Goal: Navigation & Orientation: Understand site structure

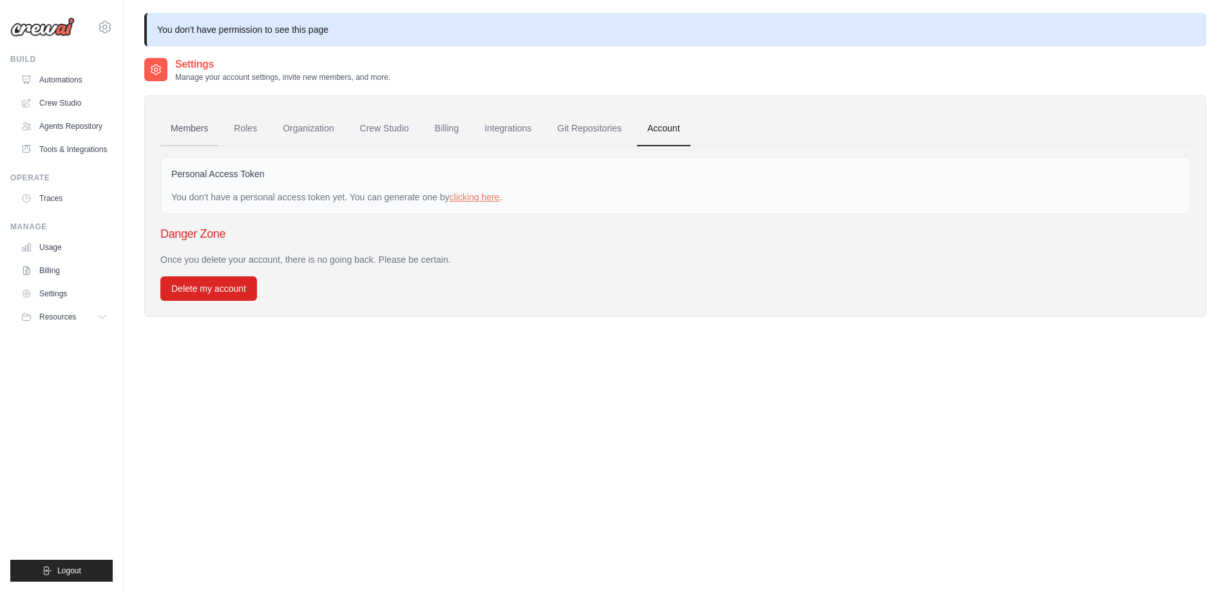
click at [186, 133] on link "Members" at bounding box center [189, 128] width 58 height 35
click at [240, 133] on link "Roles" at bounding box center [246, 128] width 44 height 35
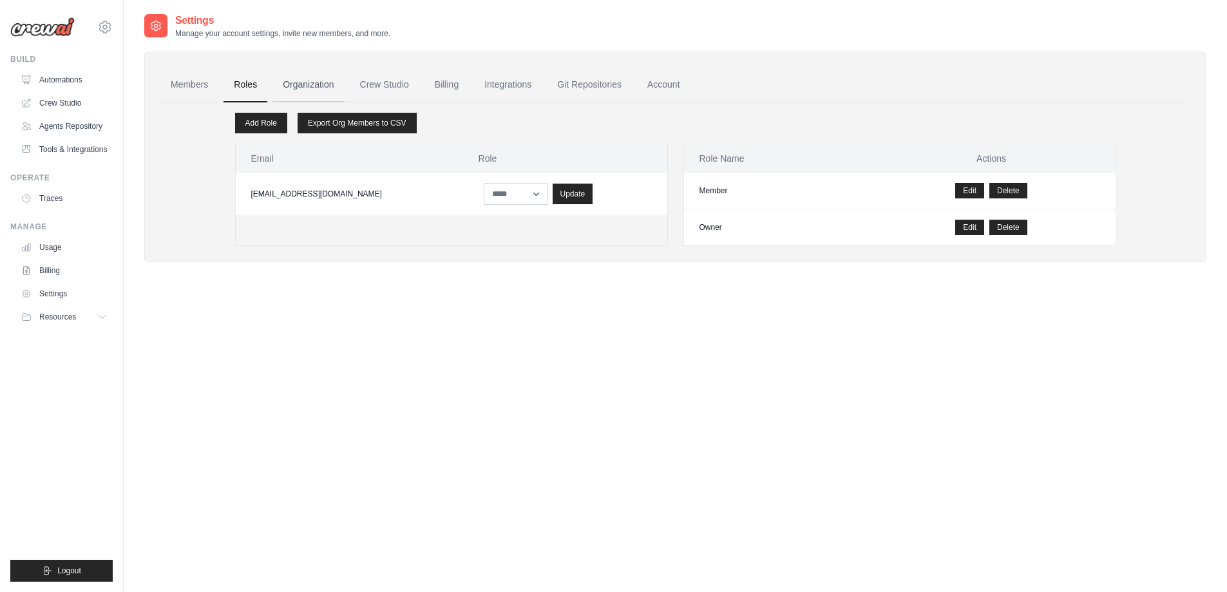
click at [301, 83] on link "Organization" at bounding box center [309, 85] width 72 height 35
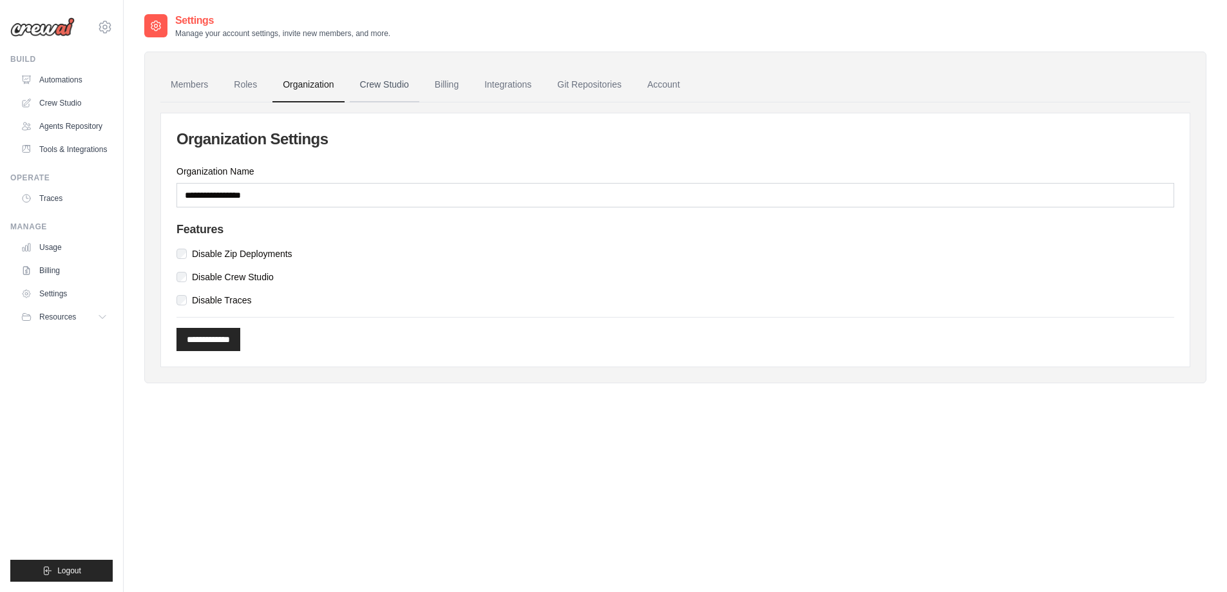
click at [372, 78] on link "Crew Studio" at bounding box center [385, 85] width 70 height 35
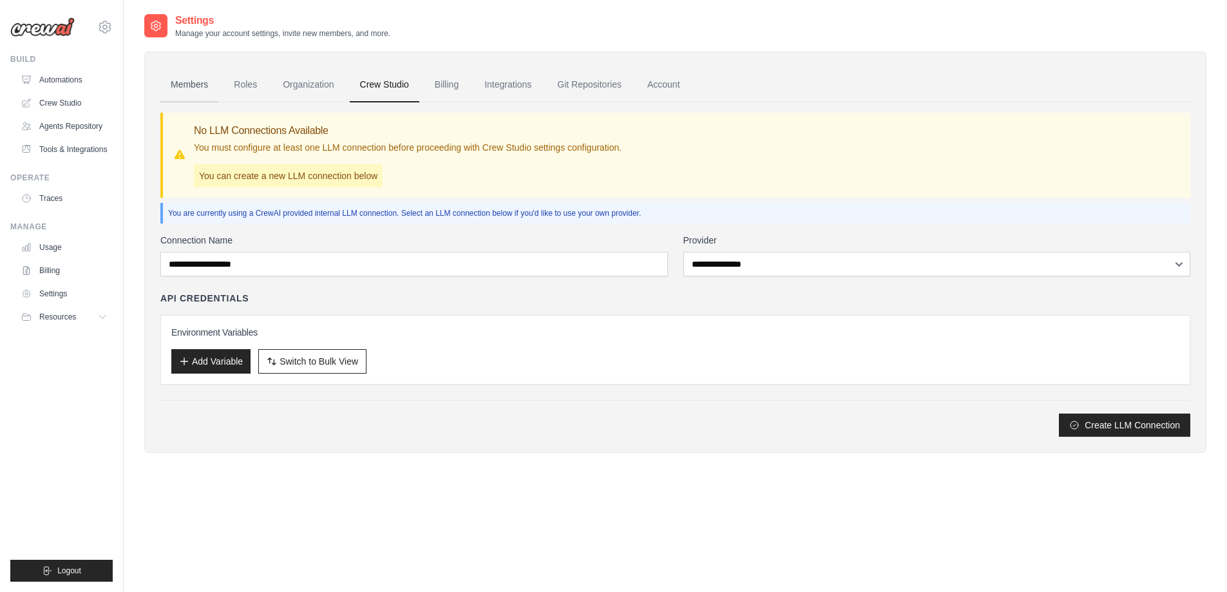
click at [178, 79] on link "Members" at bounding box center [189, 85] width 58 height 35
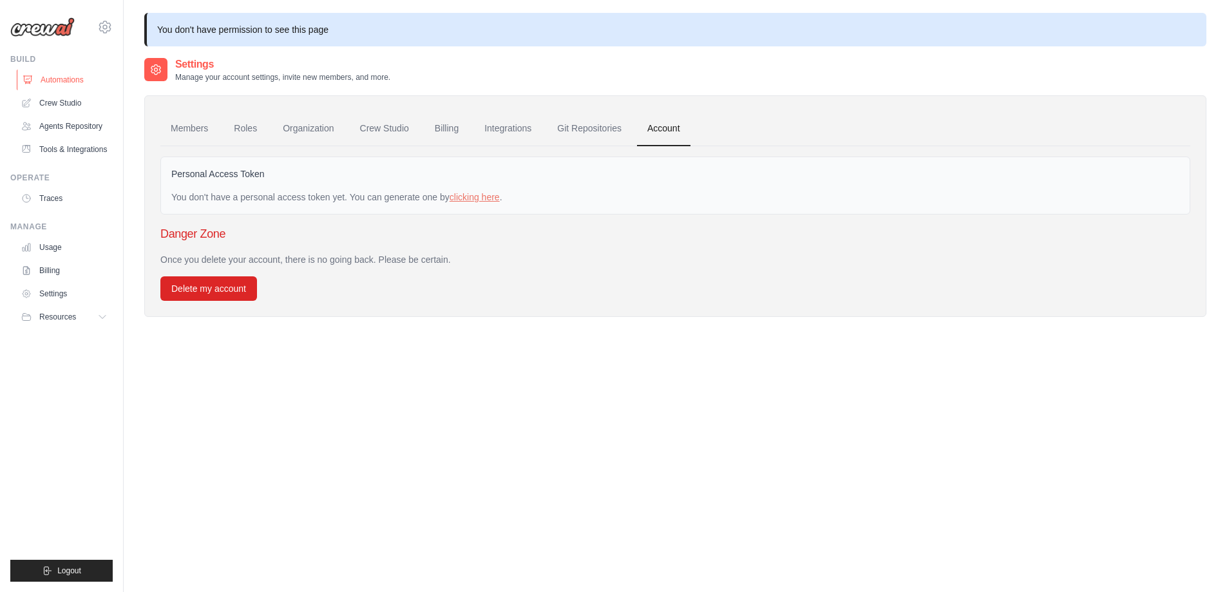
click at [48, 77] on link "Automations" at bounding box center [65, 80] width 97 height 21
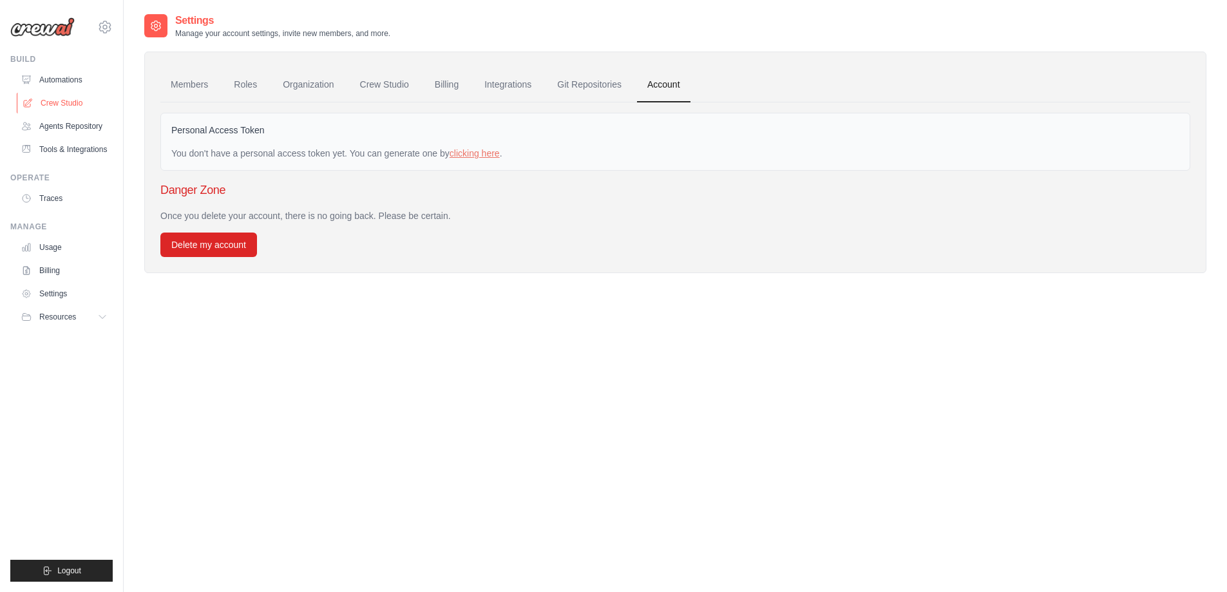
click at [61, 100] on link "Crew Studio" at bounding box center [65, 103] width 97 height 21
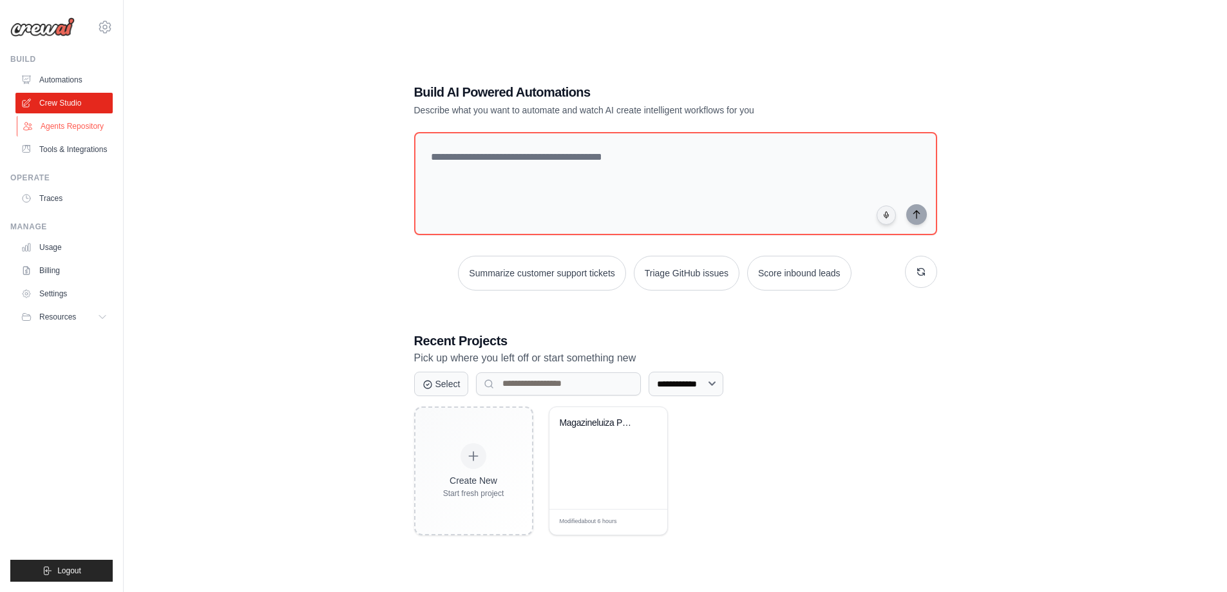
click at [82, 133] on link "Agents Repository" at bounding box center [65, 126] width 97 height 21
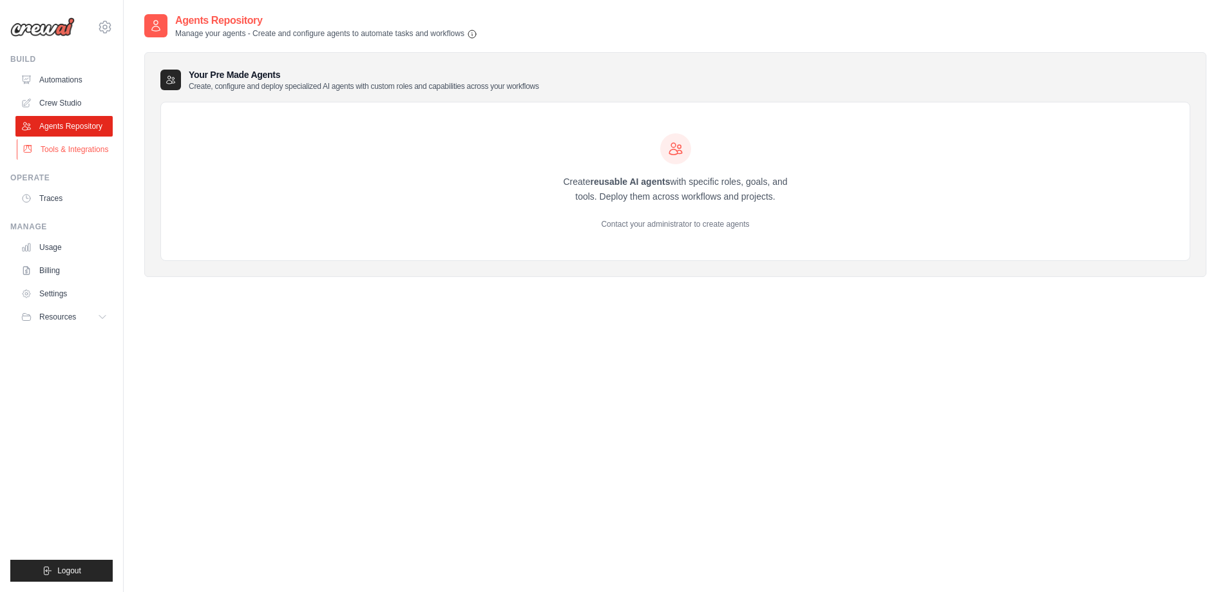
click at [79, 156] on link "Tools & Integrations" at bounding box center [65, 149] width 97 height 21
